Goal: Check status: Check status

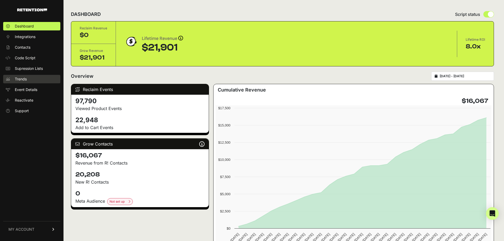
click at [26, 75] on link "Trends" at bounding box center [31, 79] width 57 height 8
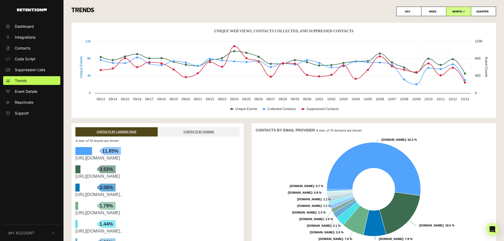
click at [431, 9] on label "WEEK" at bounding box center [433, 12] width 25 height 10
radio input "true"
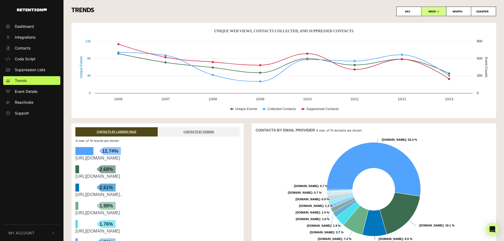
click at [457, 9] on label "MONTH" at bounding box center [458, 12] width 25 height 10
radio input "true"
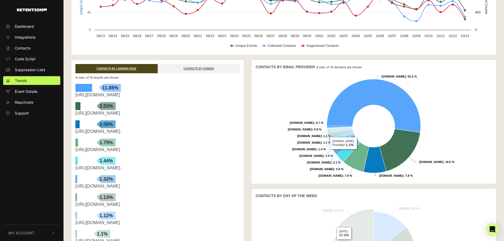
scroll to position [53, 0]
